Goal: Find specific page/section: Find specific page/section

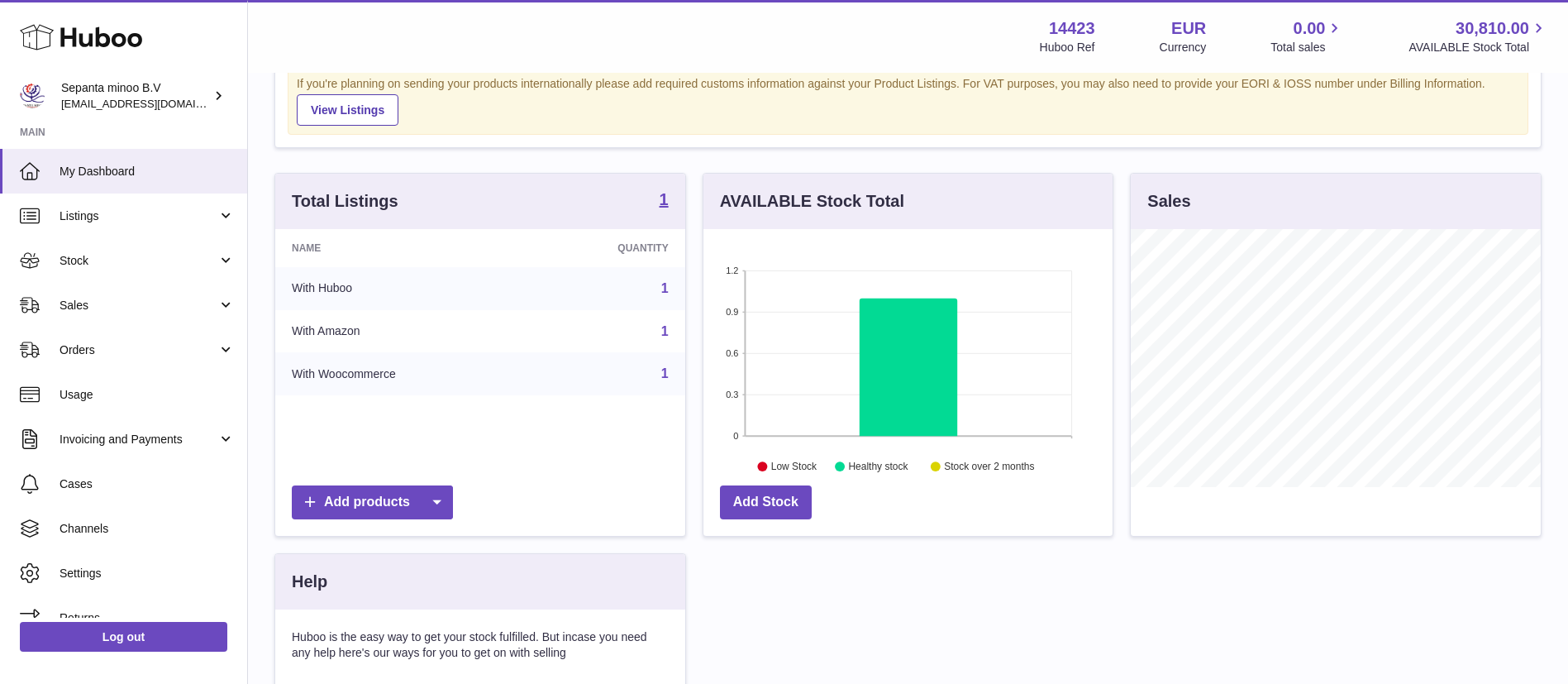
scroll to position [109, 0]
click at [143, 317] on link "Sales" at bounding box center [124, 305] width 247 height 45
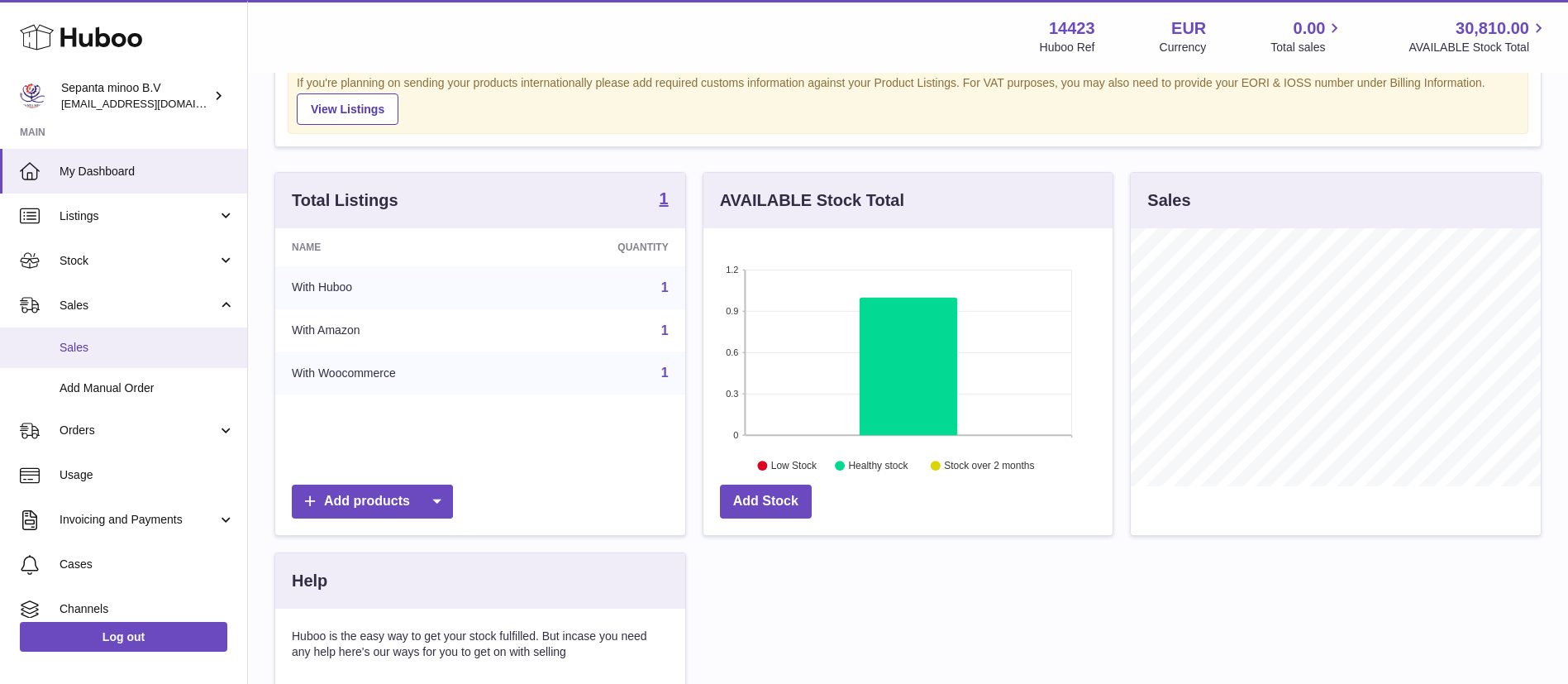
click at [153, 347] on span "Sales" at bounding box center [147, 348] width 175 height 16
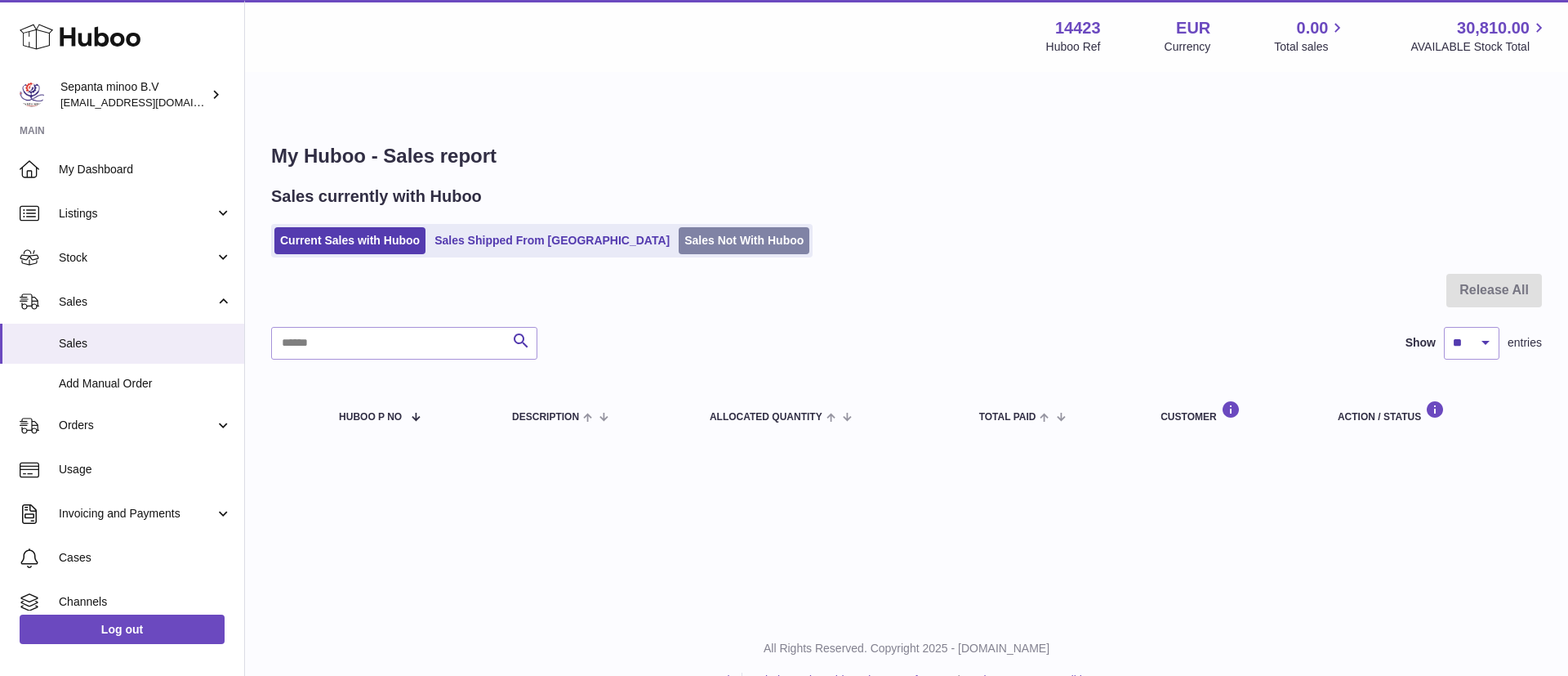
click at [680, 227] on link "Sales Not With Huboo" at bounding box center [744, 240] width 131 height 27
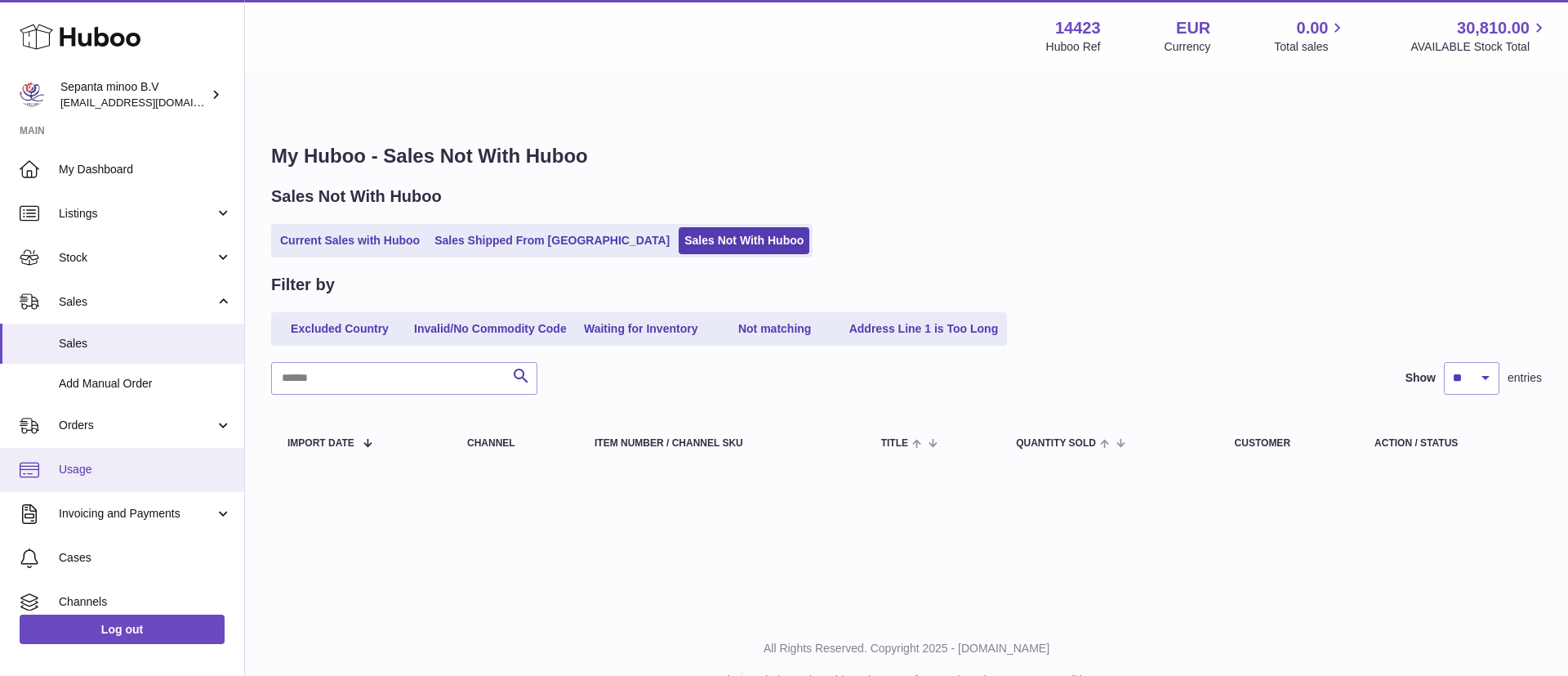
click at [119, 475] on span "Usage" at bounding box center [146, 469] width 173 height 16
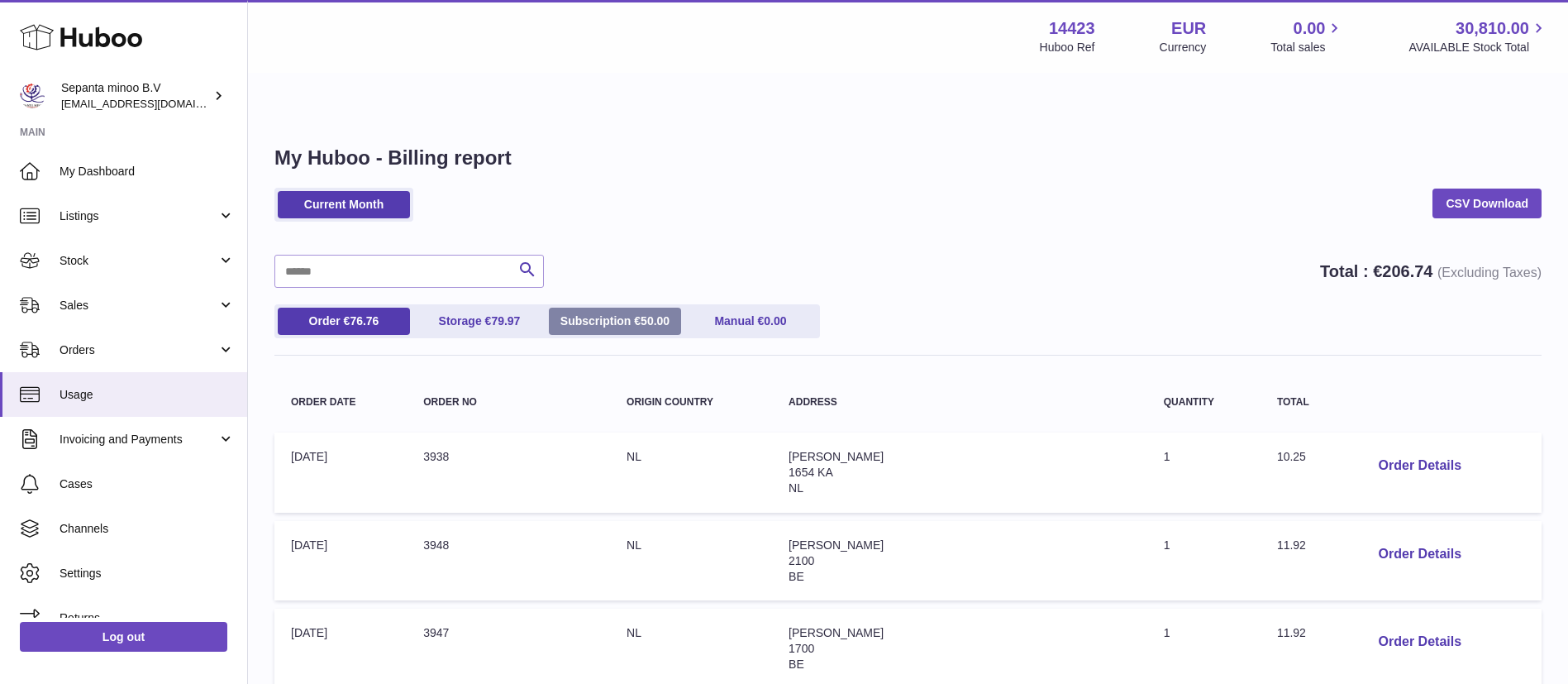
click at [626, 308] on link "Subscription € 50.00" at bounding box center [615, 321] width 132 height 28
